Goal: Navigation & Orientation: Find specific page/section

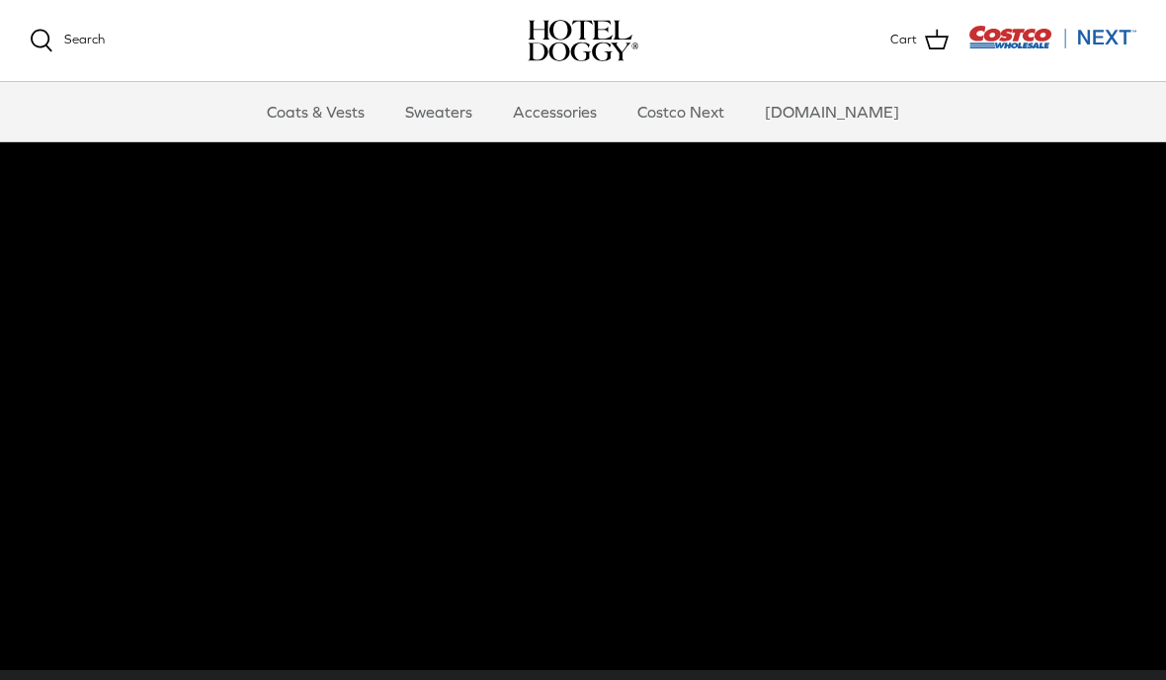
scroll to position [30, 0]
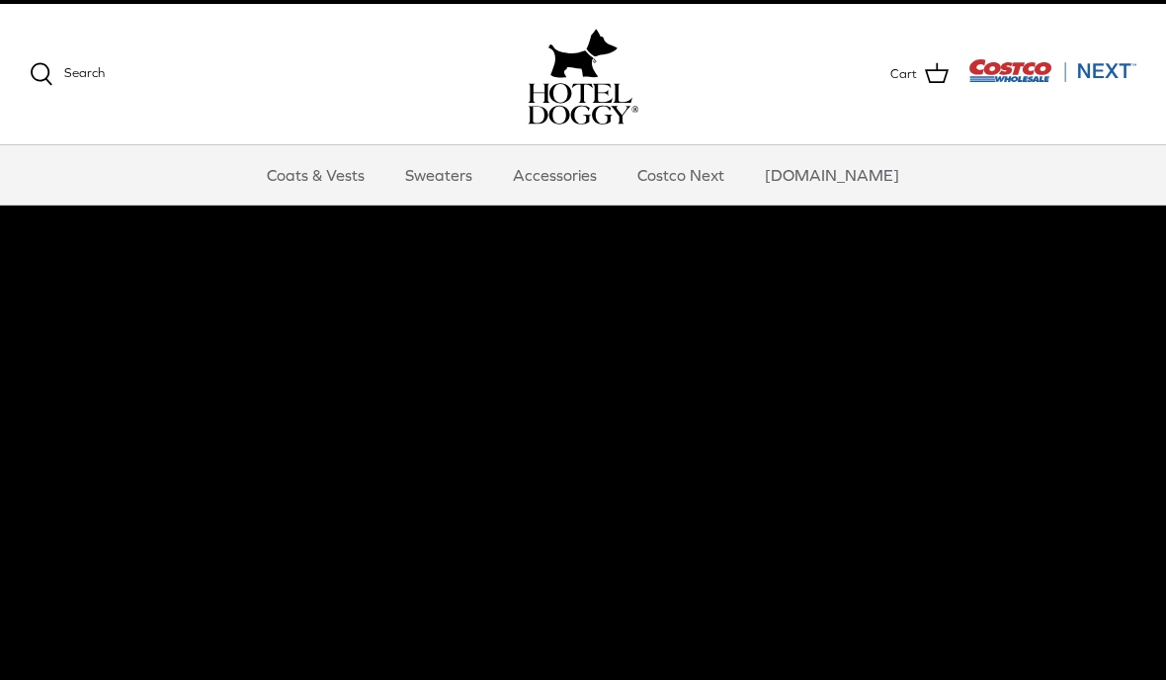
click at [575, 171] on link "Accessories" at bounding box center [555, 174] width 120 height 59
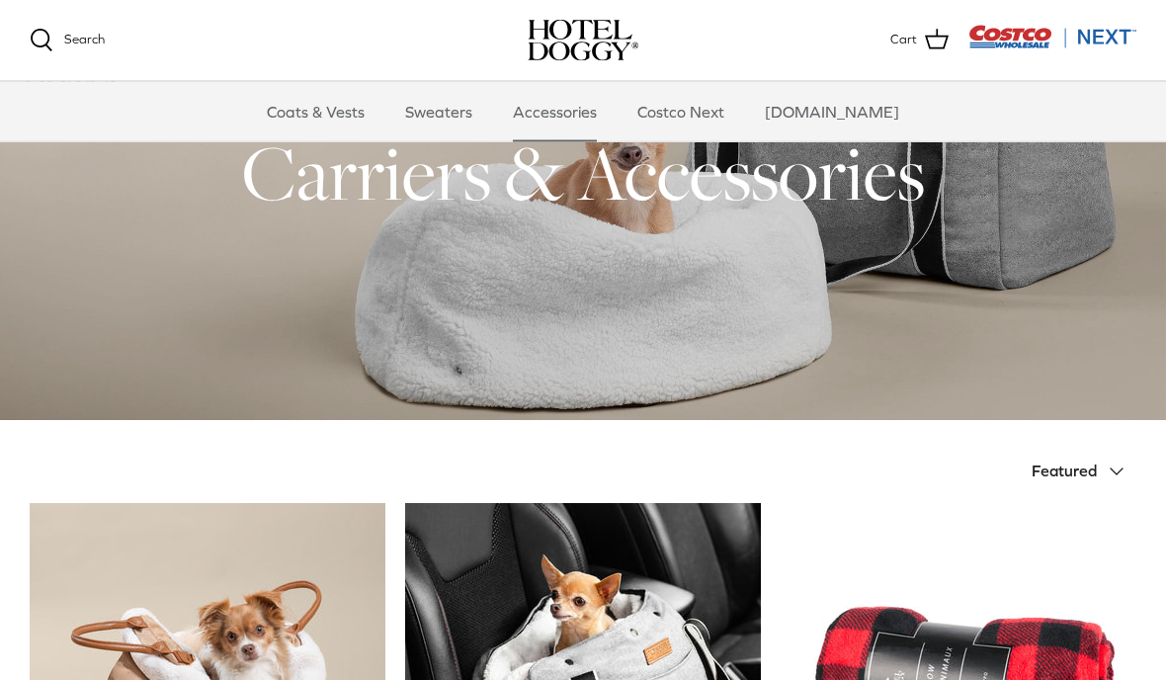
scroll to position [107, 0]
click at [445, 121] on link "Sweaters" at bounding box center [438, 111] width 103 height 59
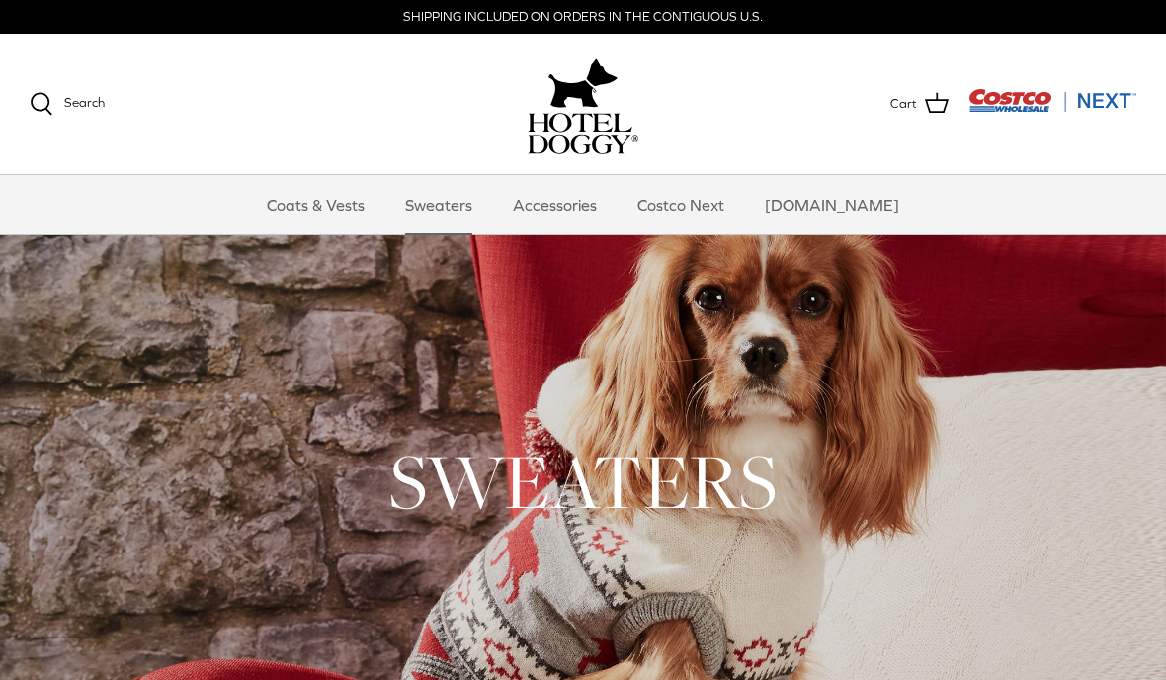
click at [339, 205] on link "Coats & Vests" at bounding box center [315, 204] width 133 height 59
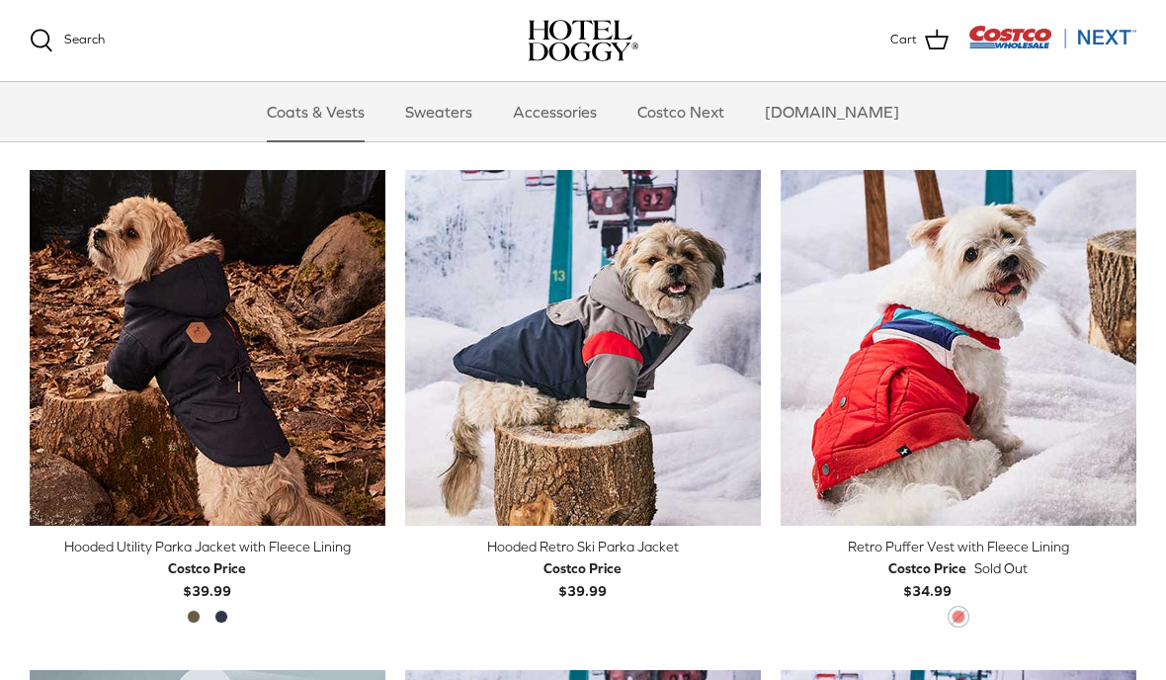
scroll to position [809, 0]
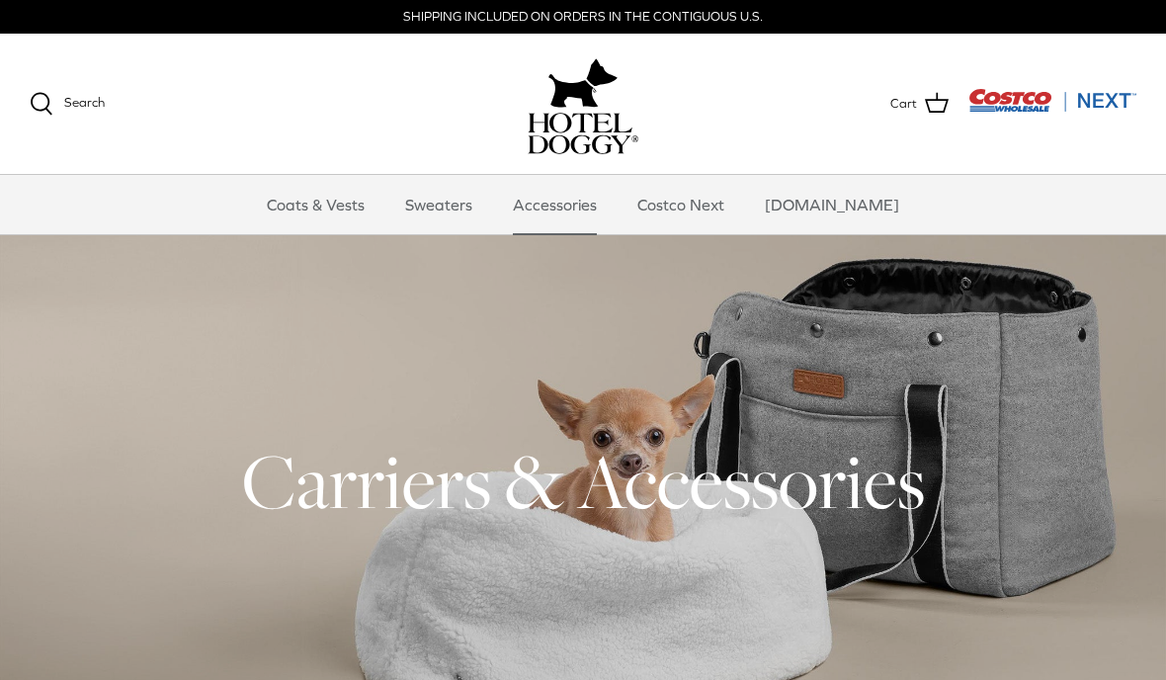
click at [33, 8] on div "SHIPPING INCLUDED ON ORDERS IN THE CONTIGUOUS U.S." at bounding box center [583, 17] width 1166 height 34
